Goal: Task Accomplishment & Management: Manage account settings

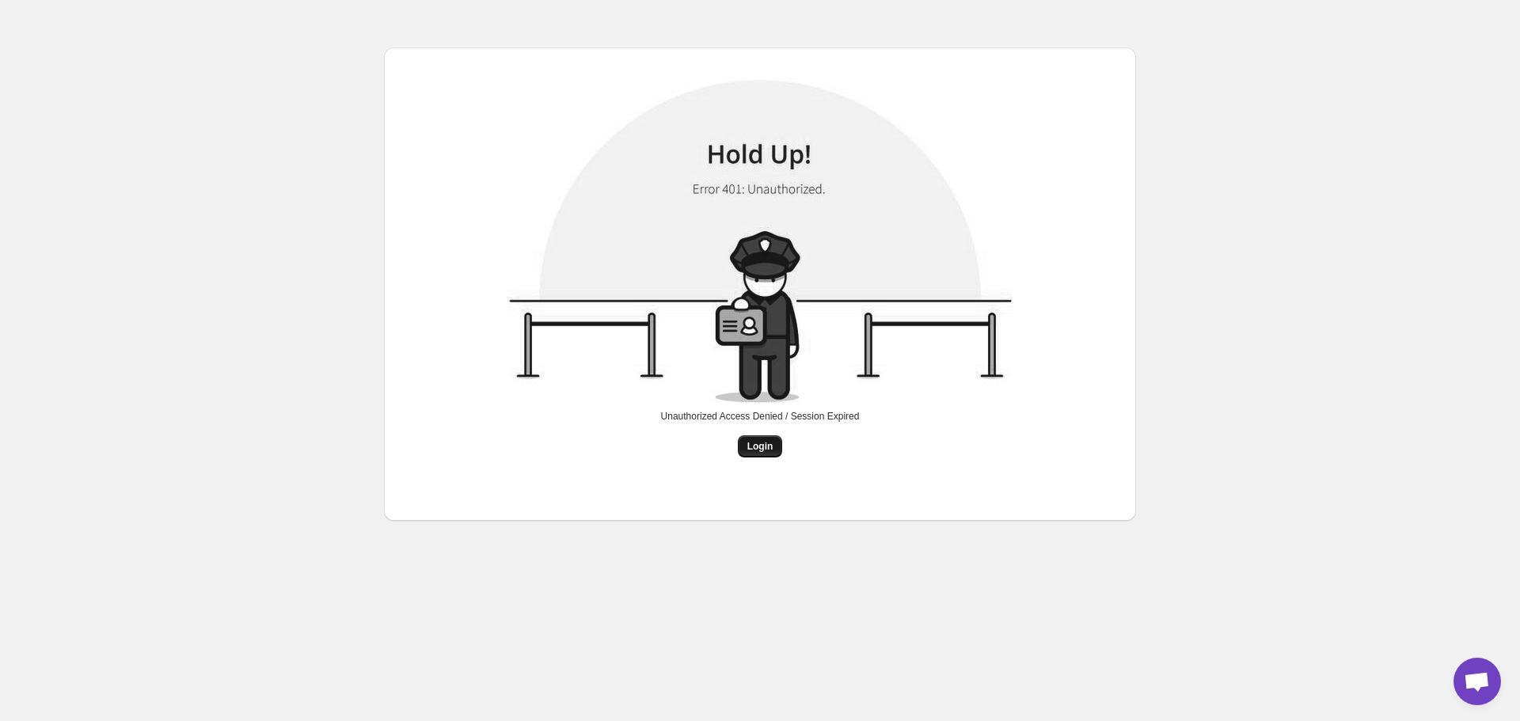
click at [763, 450] on span "Login" at bounding box center [760, 446] width 26 height 13
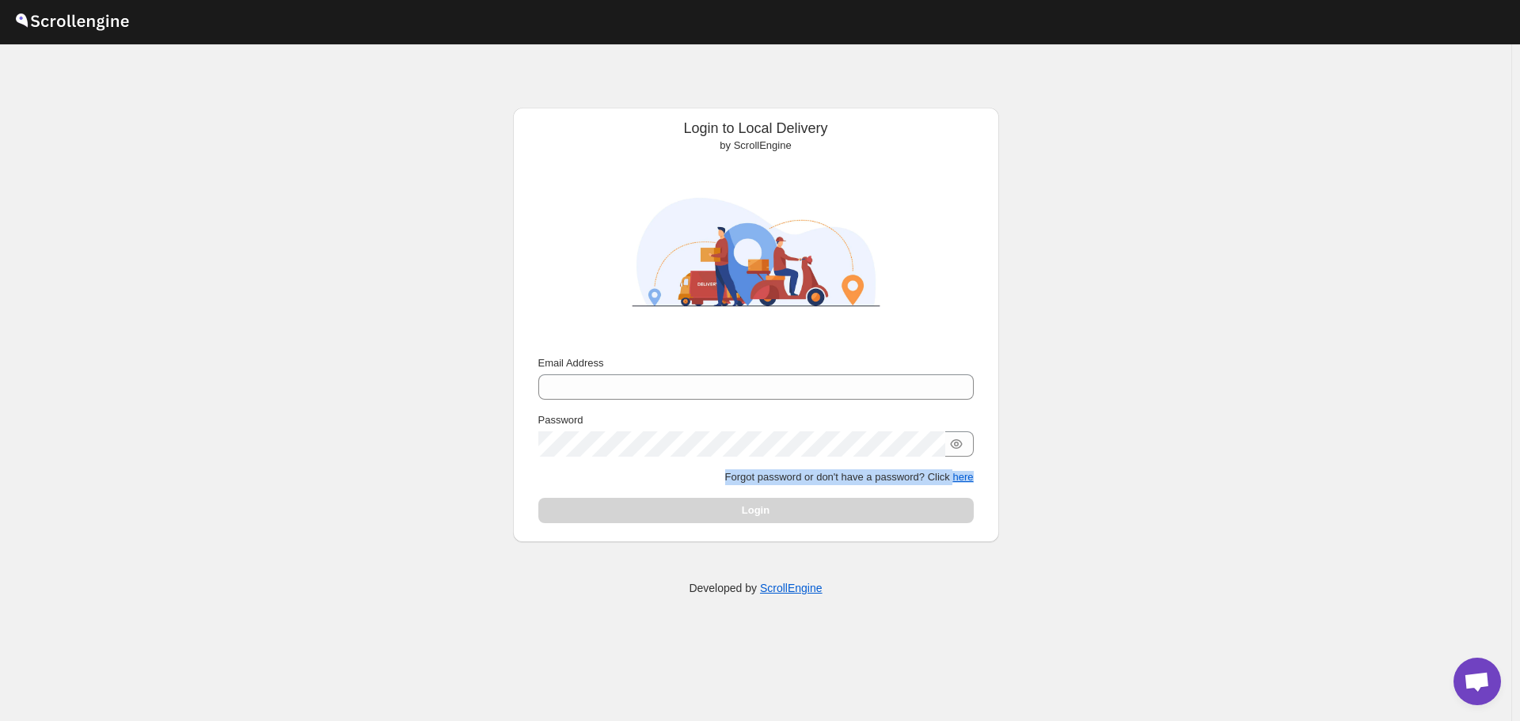
drag, startPoint x: 1002, startPoint y: 485, endPoint x: 713, endPoint y: 473, distance: 289.2
click at [713, 473] on div "Login to Local Delivery by ScrollEngine Submit Email Address Password Forgot pa…" at bounding box center [756, 296] width 524 height 504
click at [713, 473] on p "Forgot password or don't have a password? Click here" at bounding box center [755, 478] width 435 height 16
drag, startPoint x: 702, startPoint y: 464, endPoint x: 960, endPoint y: 458, distance: 259.0
click at [946, 462] on div "Email Address Password Forgot password or don't have a password? Click here Log…" at bounding box center [755, 440] width 435 height 168
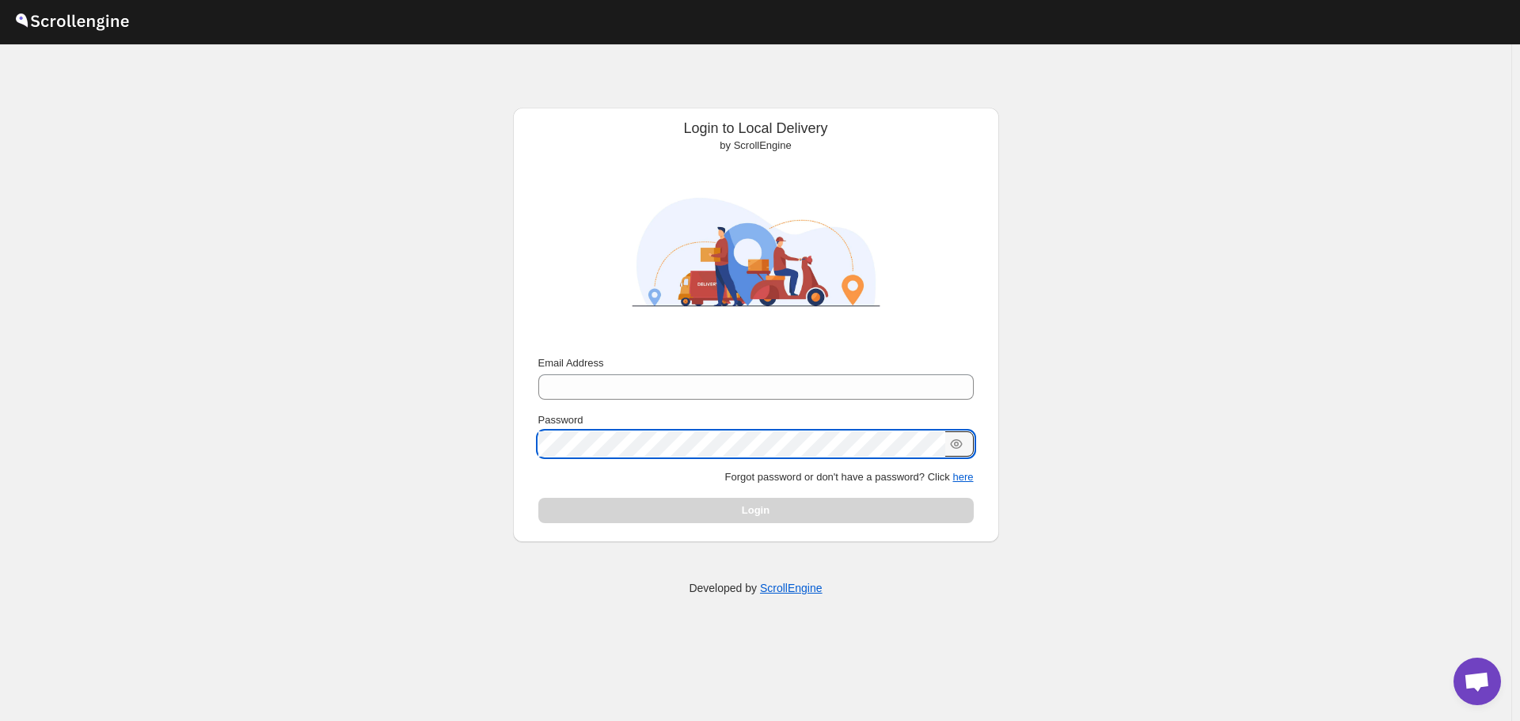
click at [926, 446] on keeper-lock "Open Keeper Popup" at bounding box center [933, 444] width 19 height 19
click at [702, 404] on div "Email Address Password Forgot password or don't have a password? Click here Log…" at bounding box center [755, 440] width 435 height 168
click at [829, 415] on div "Password" at bounding box center [755, 421] width 435 height 16
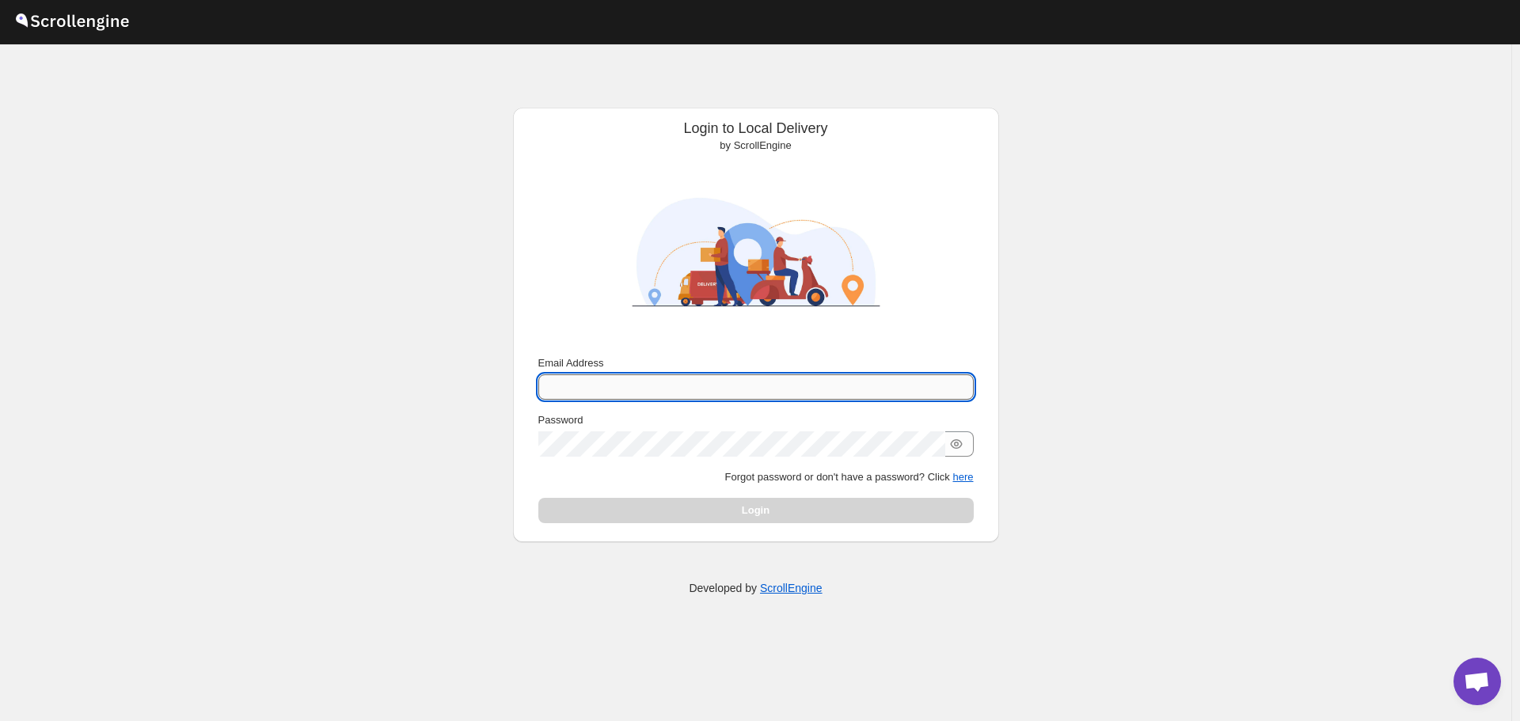
click at [832, 387] on input "Email Address" at bounding box center [755, 387] width 435 height 25
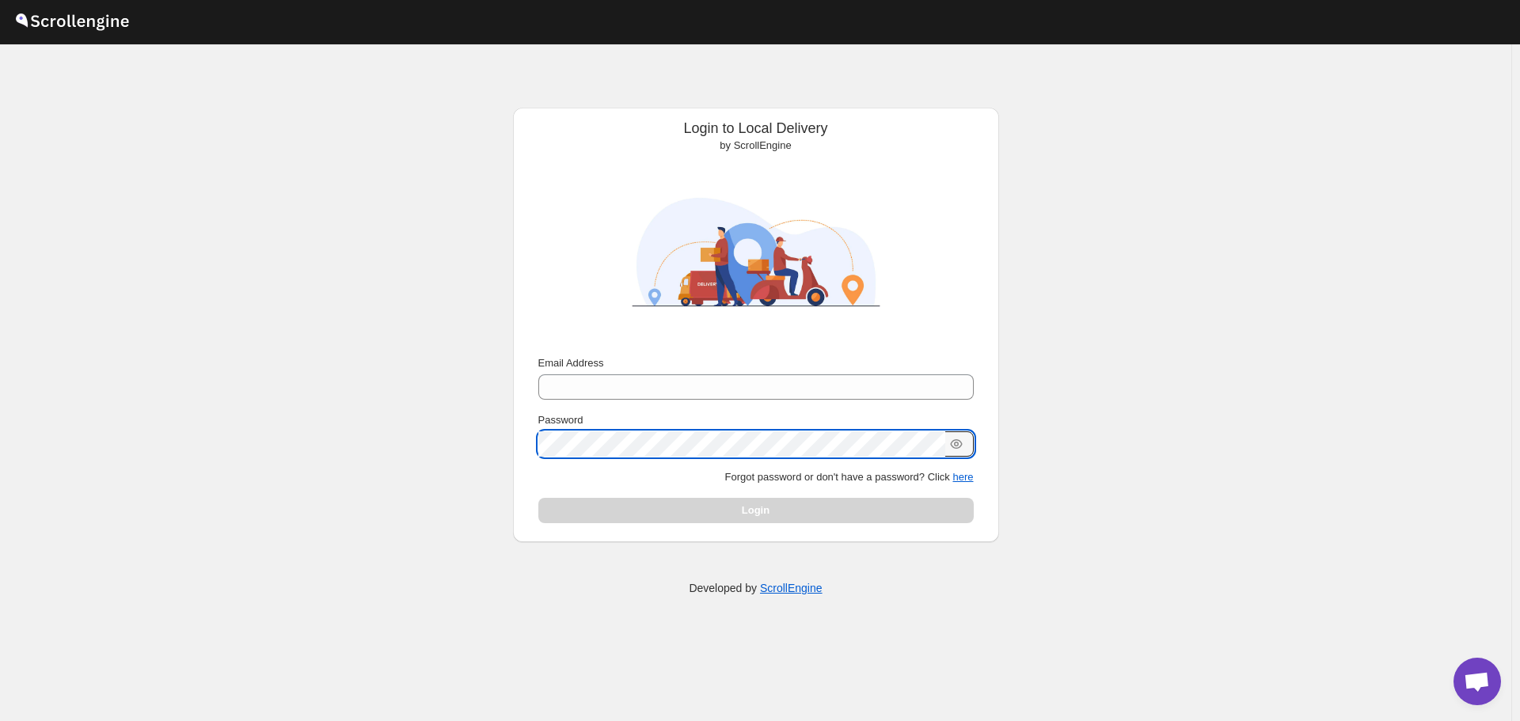
click at [942, 437] on keeper-lock "Open Keeper Popup" at bounding box center [933, 444] width 19 height 19
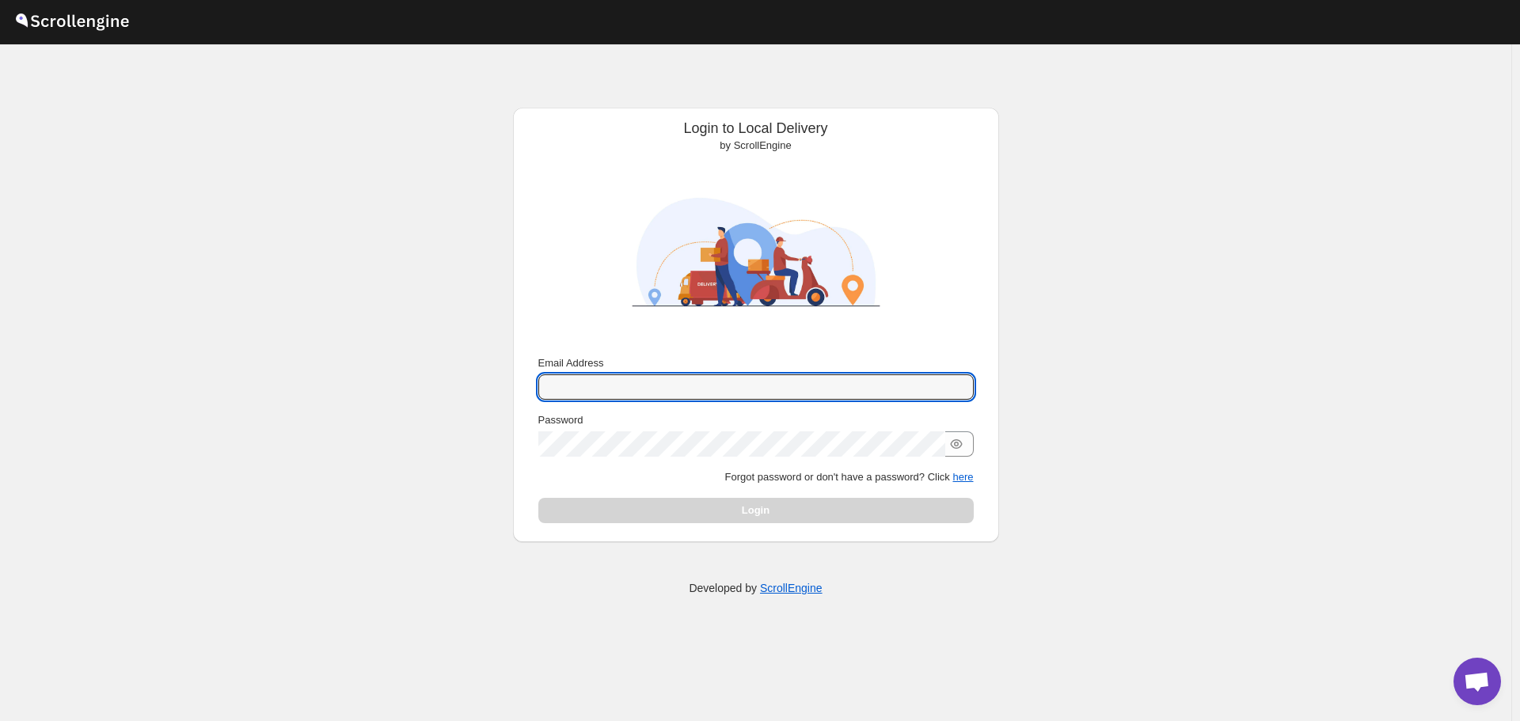
type input "admin@wflower.org"
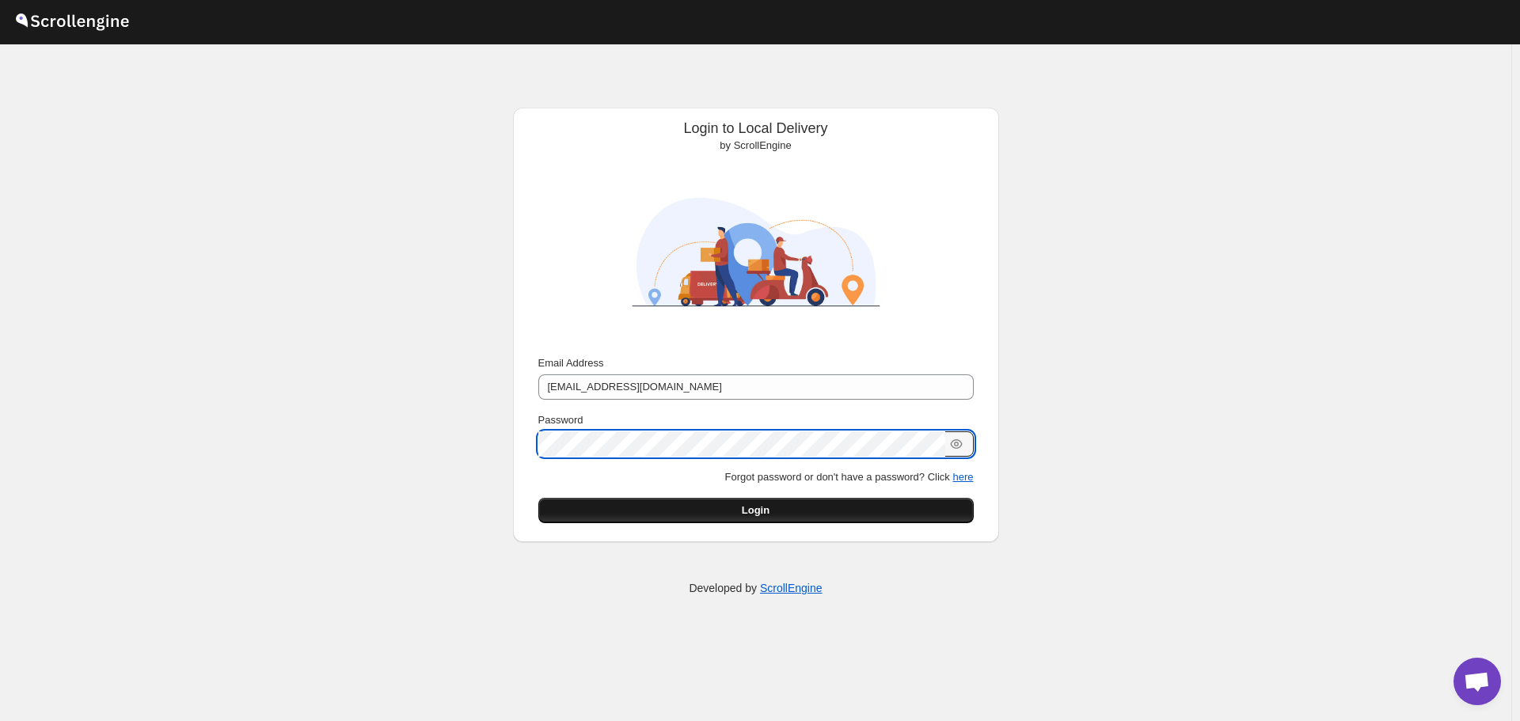
click at [699, 500] on button "Login" at bounding box center [755, 510] width 435 height 25
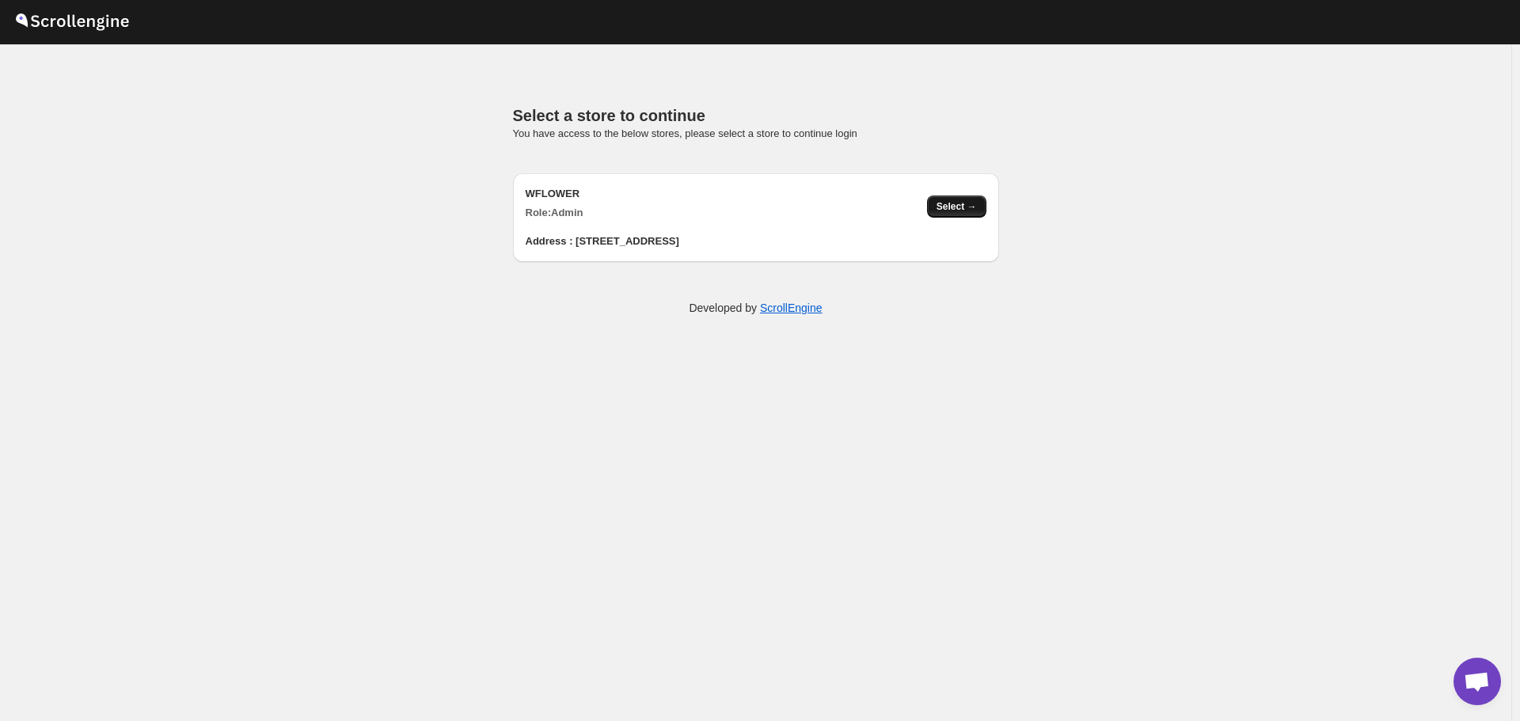
click at [957, 206] on span "Select →" at bounding box center [957, 206] width 40 height 13
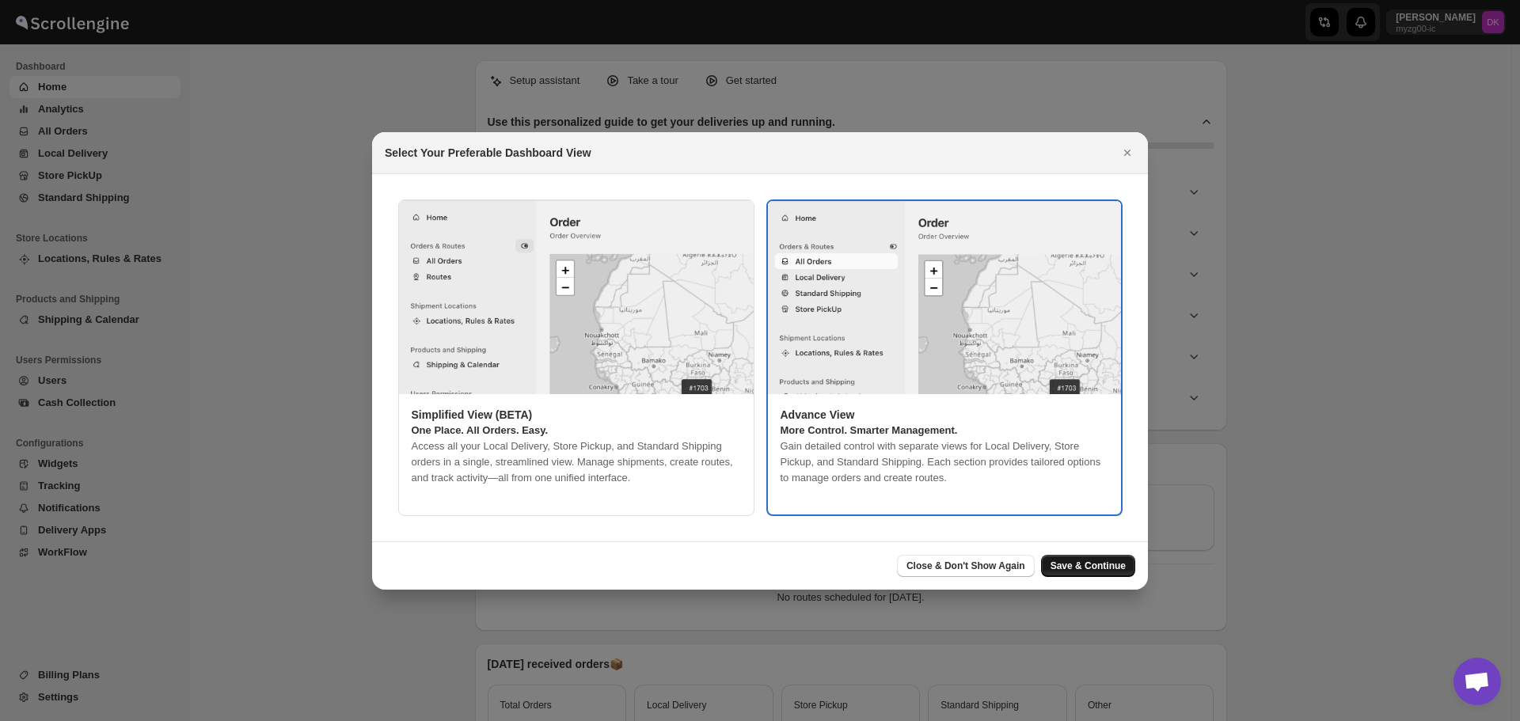
click at [1093, 569] on span "Save & Continue" at bounding box center [1088, 566] width 75 height 13
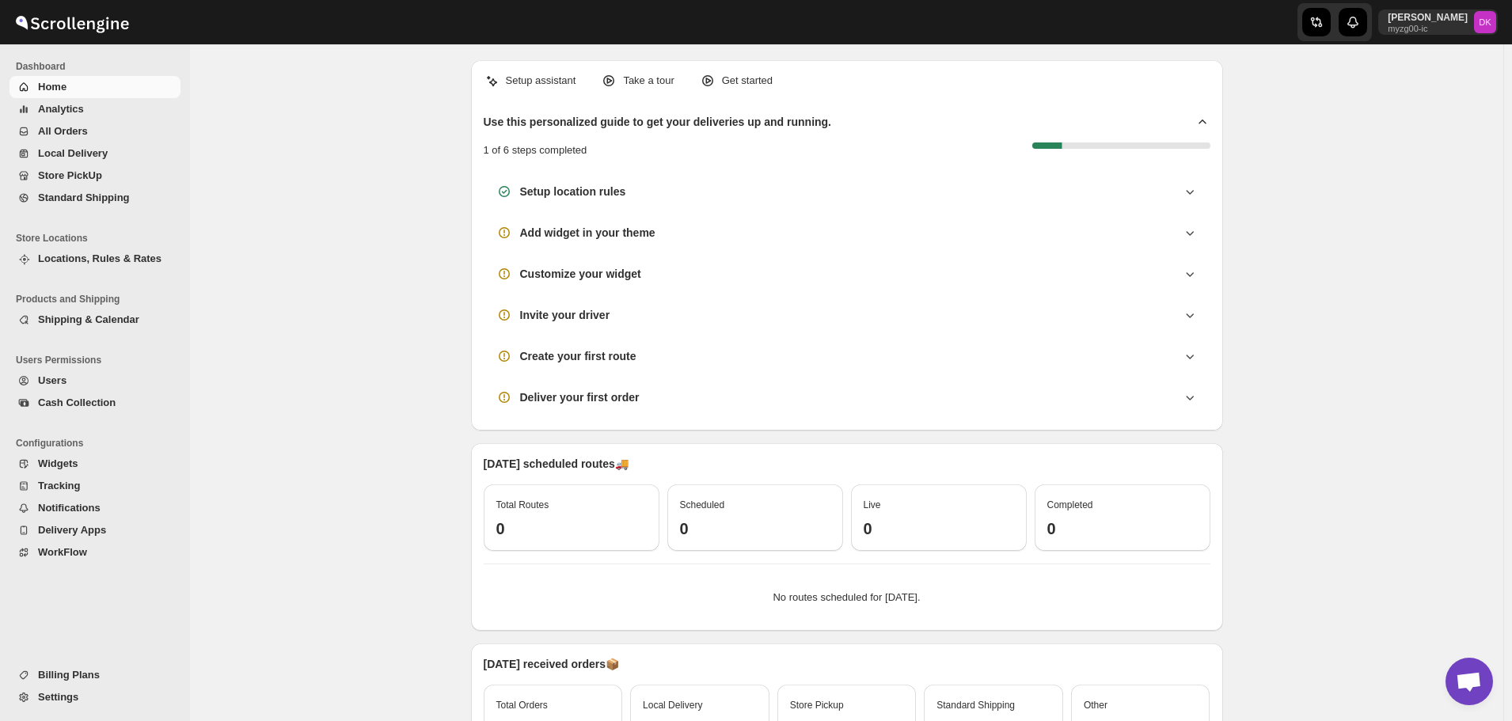
click at [95, 88] on span "Home" at bounding box center [107, 87] width 139 height 16
